Goal: Task Accomplishment & Management: Manage account settings

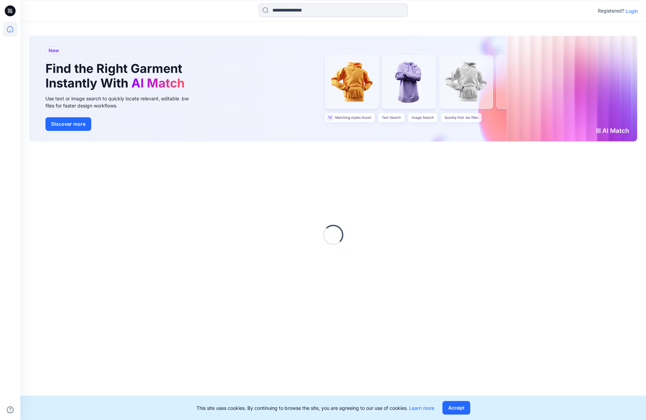
click at [632, 11] on p "Login" at bounding box center [632, 10] width 12 height 7
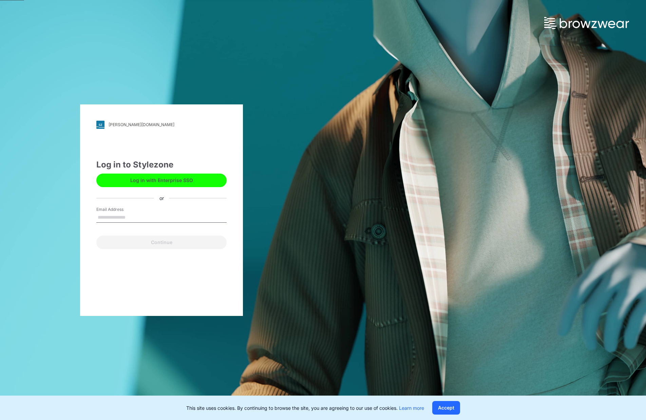
click at [149, 220] on input "Email Address" at bounding box center [161, 218] width 130 height 10
type input "**********"
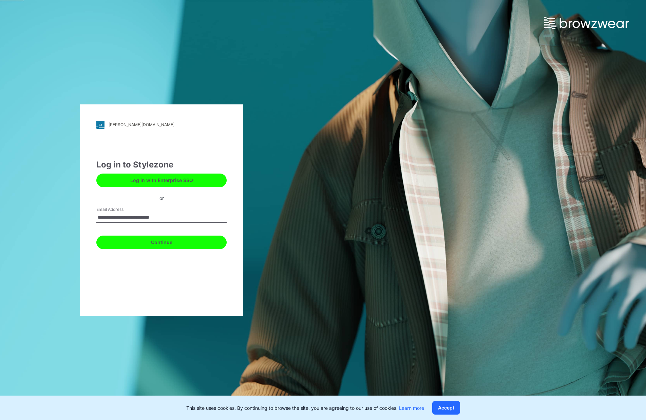
click at [157, 242] on button "Continue" at bounding box center [161, 243] width 130 height 14
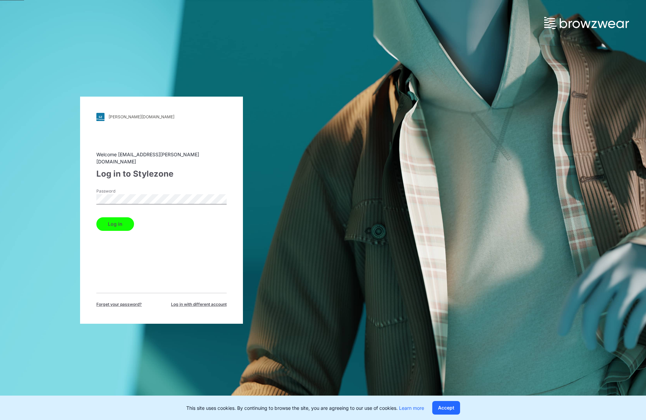
click at [96, 218] on button "Log in" at bounding box center [115, 225] width 38 height 14
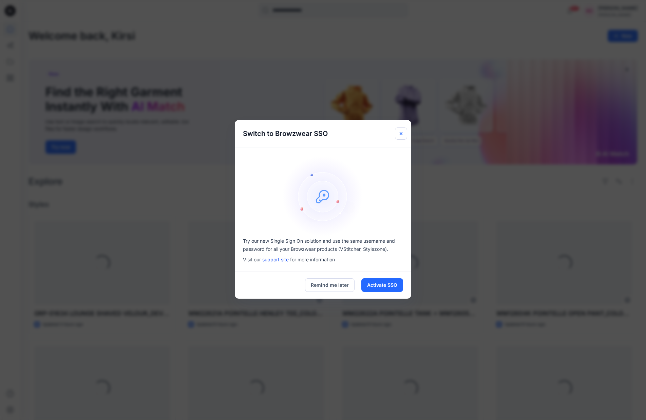
drag, startPoint x: 400, startPoint y: 134, endPoint x: 397, endPoint y: 135, distance: 3.7
click at [400, 135] on button "Close" at bounding box center [401, 134] width 12 height 12
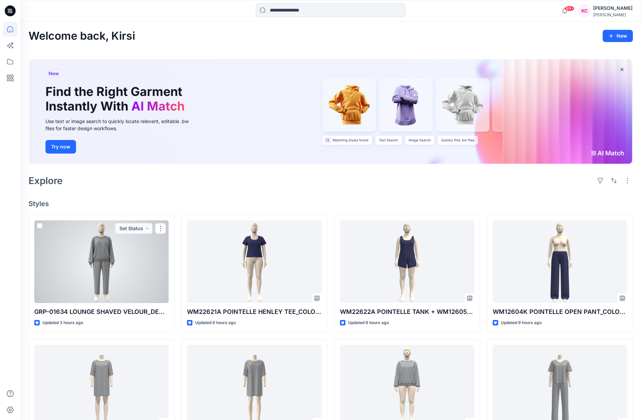
click at [122, 278] on div at bounding box center [101, 262] width 134 height 83
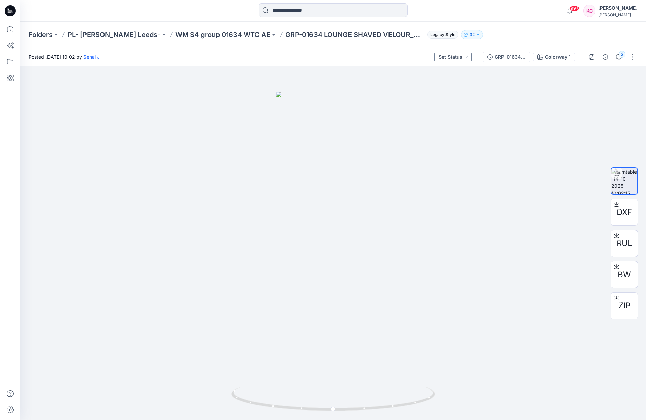
drag, startPoint x: 463, startPoint y: 56, endPoint x: 464, endPoint y: 60, distance: 4.7
click at [464, 55] on button "Set Status" at bounding box center [452, 57] width 37 height 11
click at [446, 89] on p "Approved" at bounding box center [436, 88] width 22 height 9
drag, startPoint x: 370, startPoint y: 406, endPoint x: 426, endPoint y: 367, distance: 67.5
click at [424, 381] on div at bounding box center [333, 244] width 626 height 354
